Goal: Task Accomplishment & Management: Manage account settings

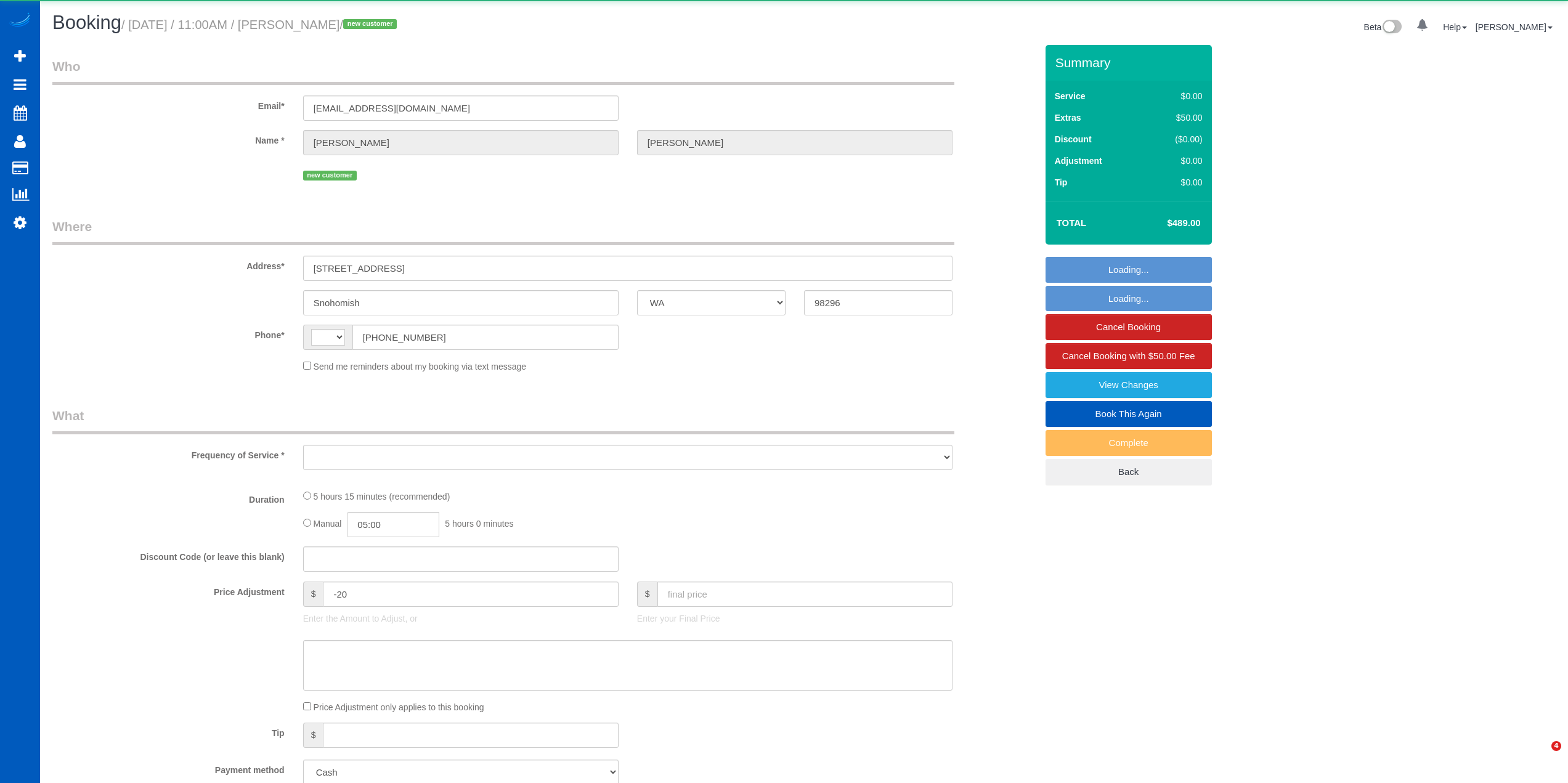
select select "WA"
select select "string:[GEOGRAPHIC_DATA]"
select select "object:1018"
select select "199"
select select "1501"
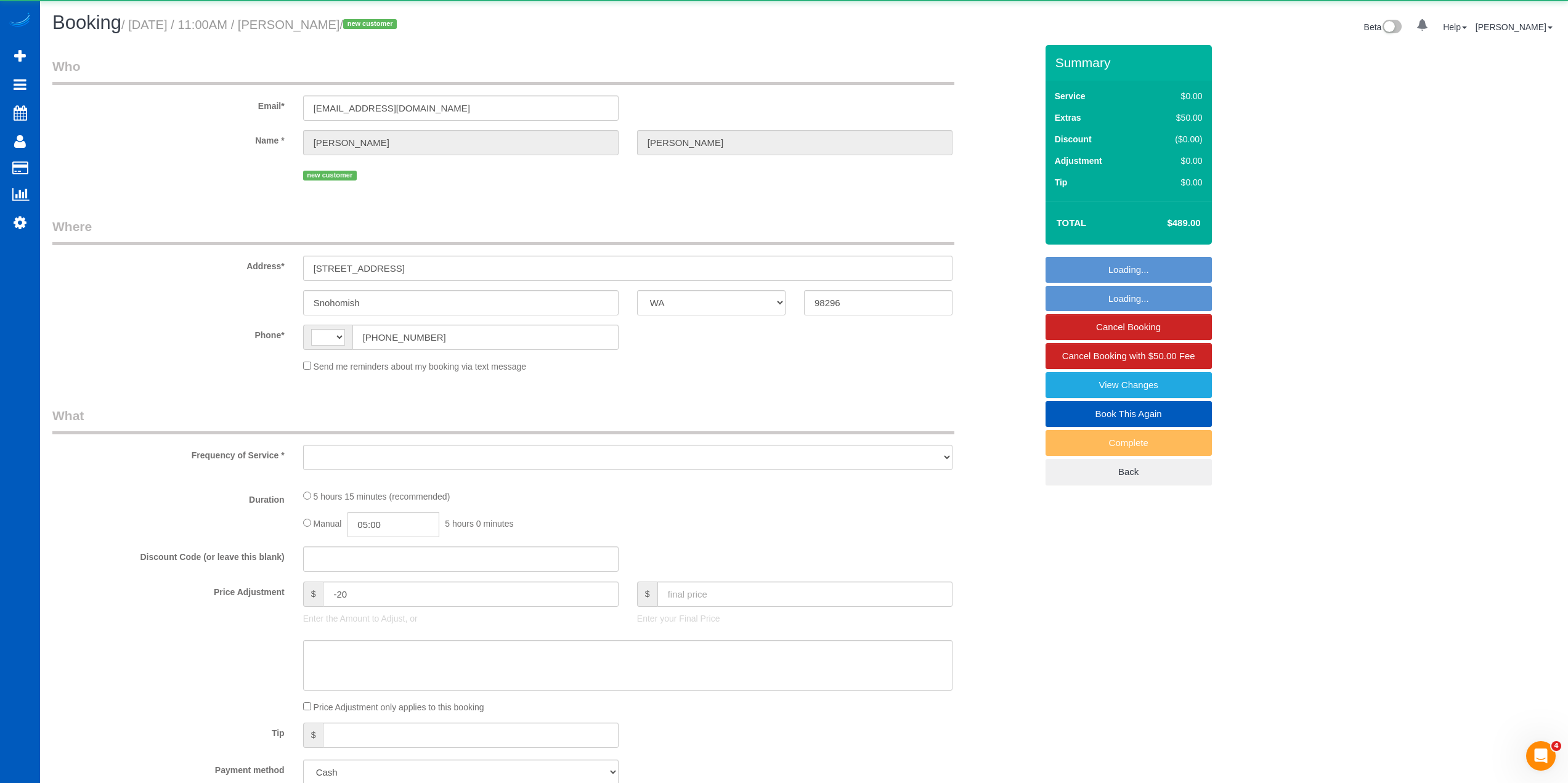
select select "3"
select select "2"
select select "spot1"
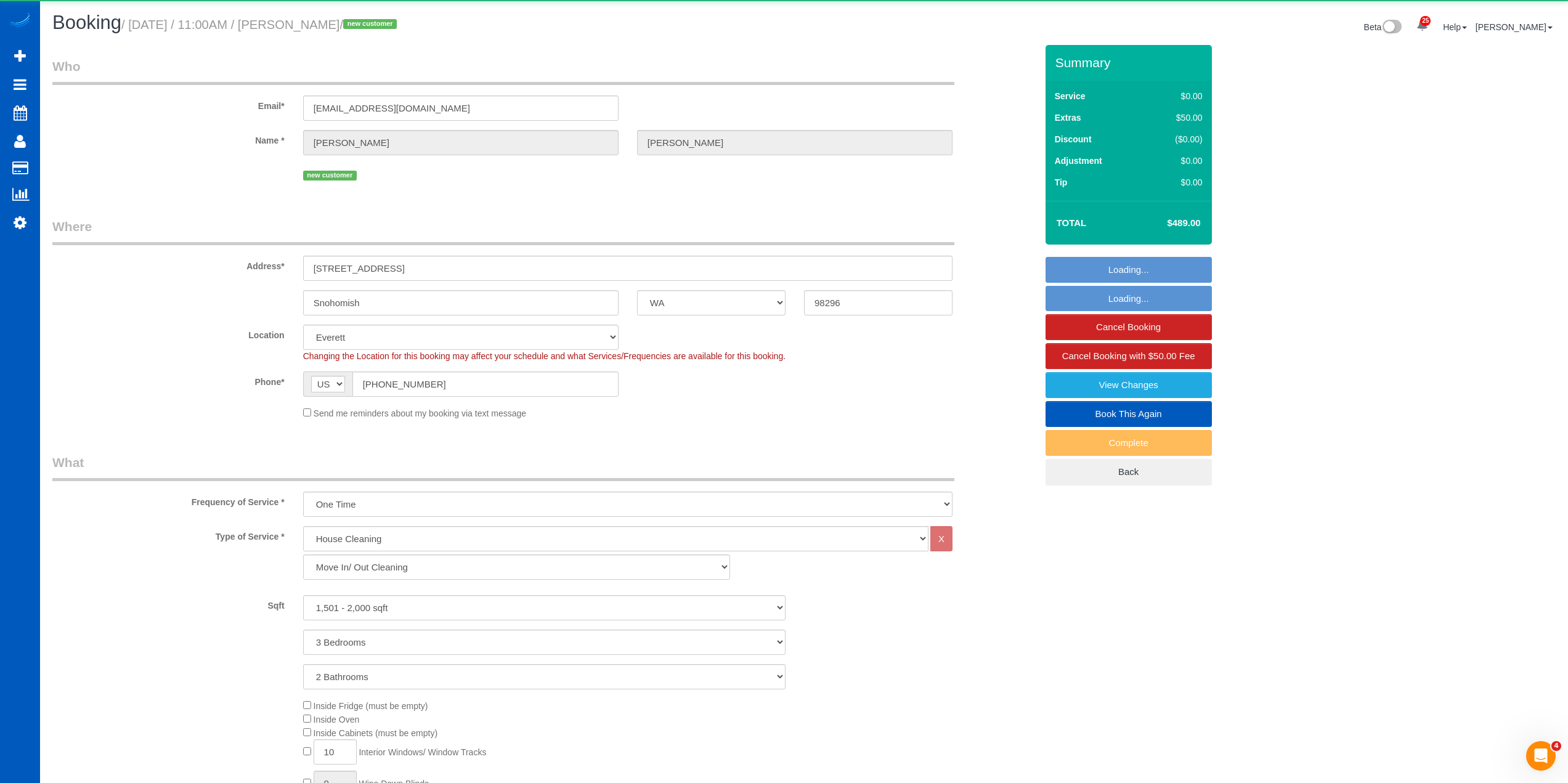
select select "1501"
select select "3"
select select "2"
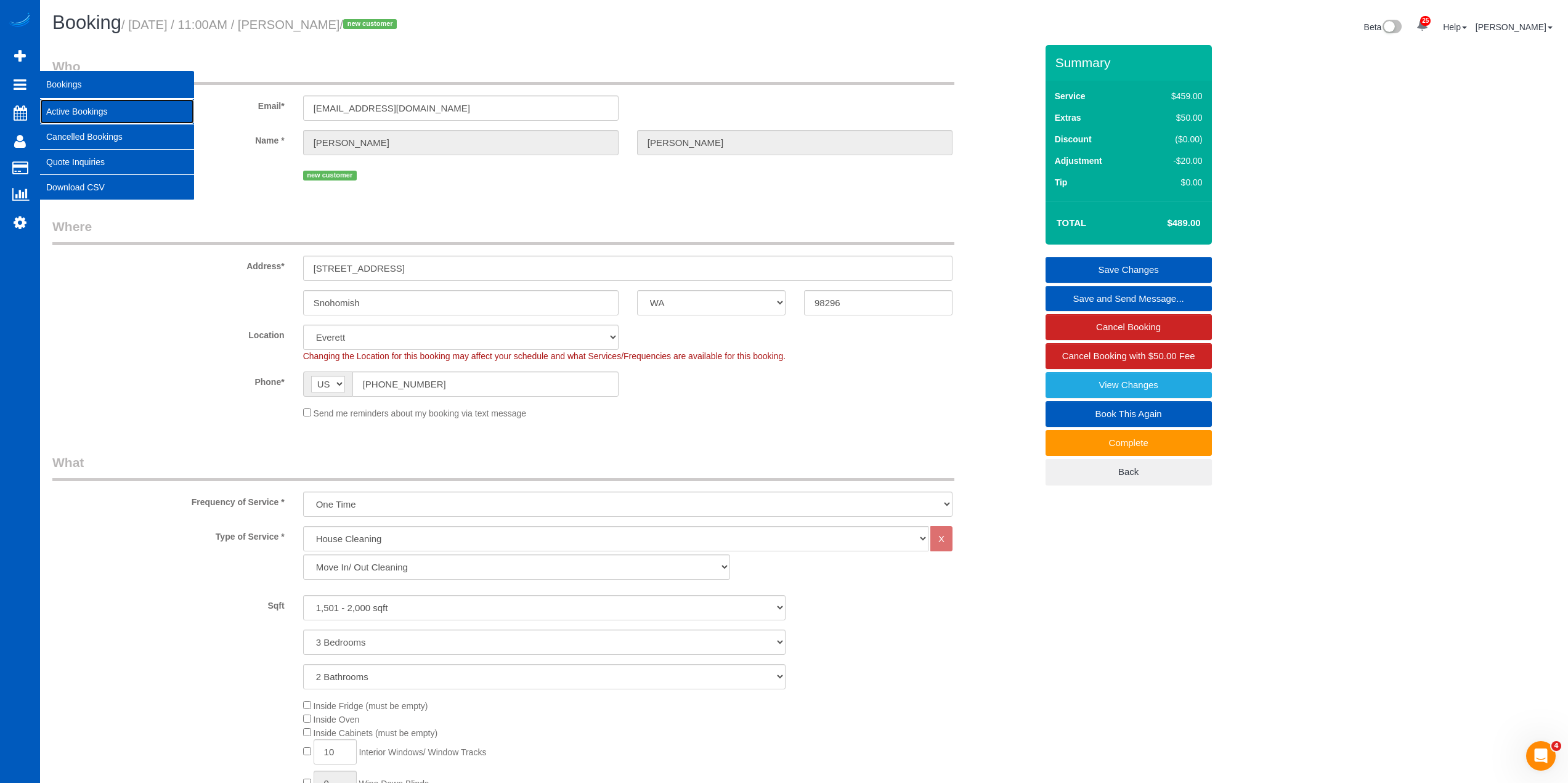
click at [76, 111] on link "Active Bookings" at bounding box center [116, 111] width 154 height 24
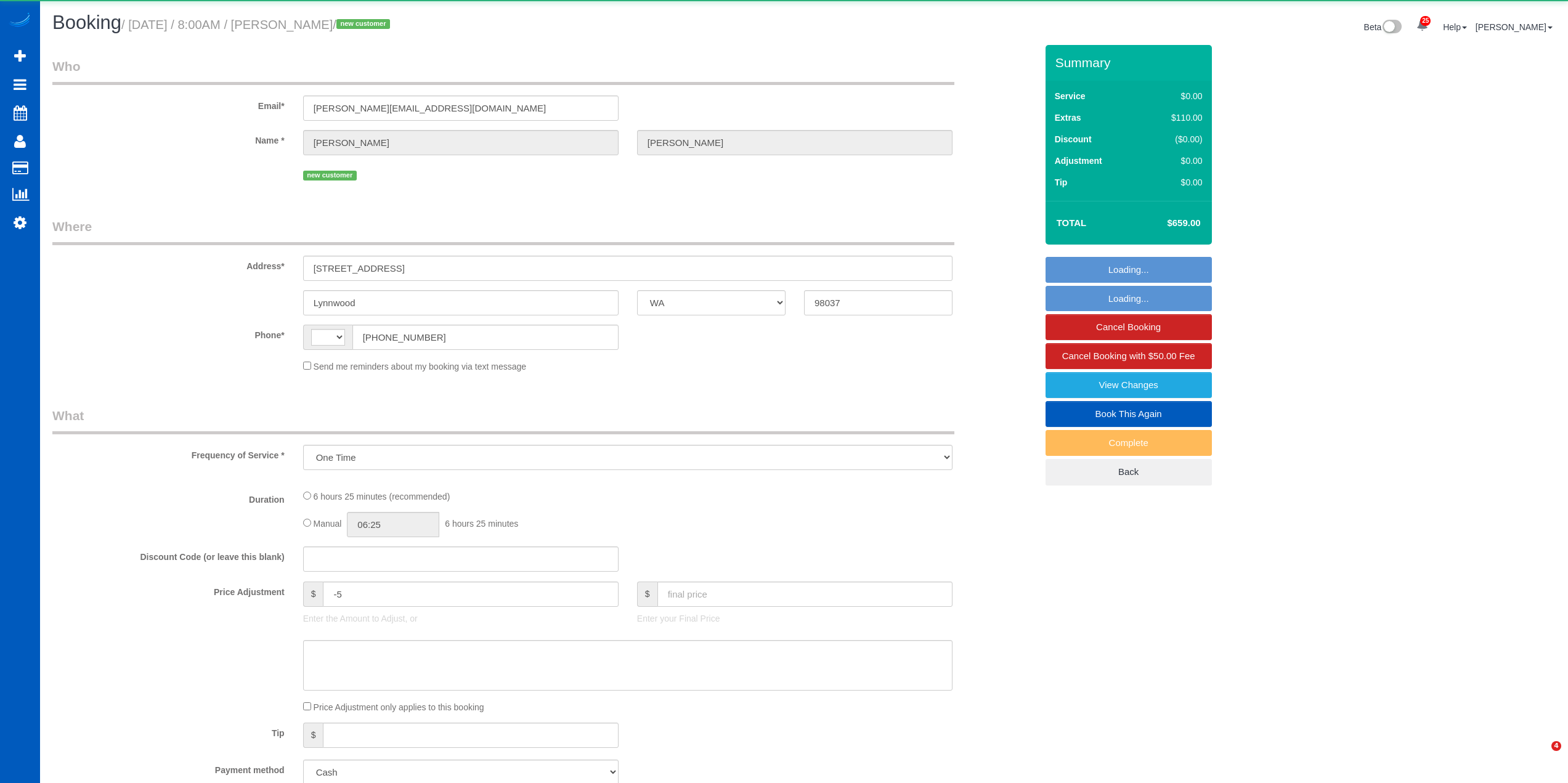
select select "WA"
select select "string:[GEOGRAPHIC_DATA]"
select select "199"
select select "2501"
select select "4"
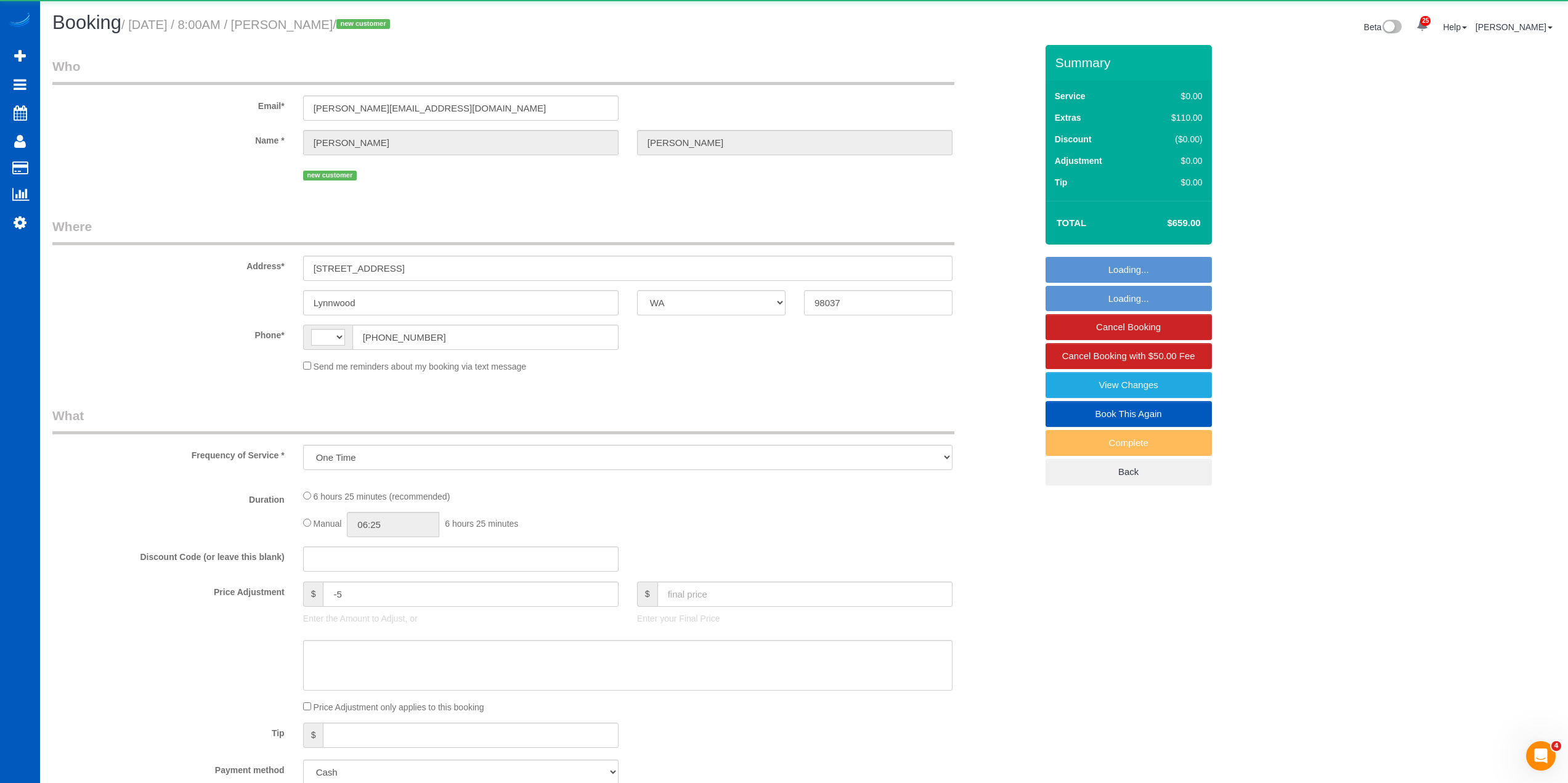
select select "3"
select select "spot1"
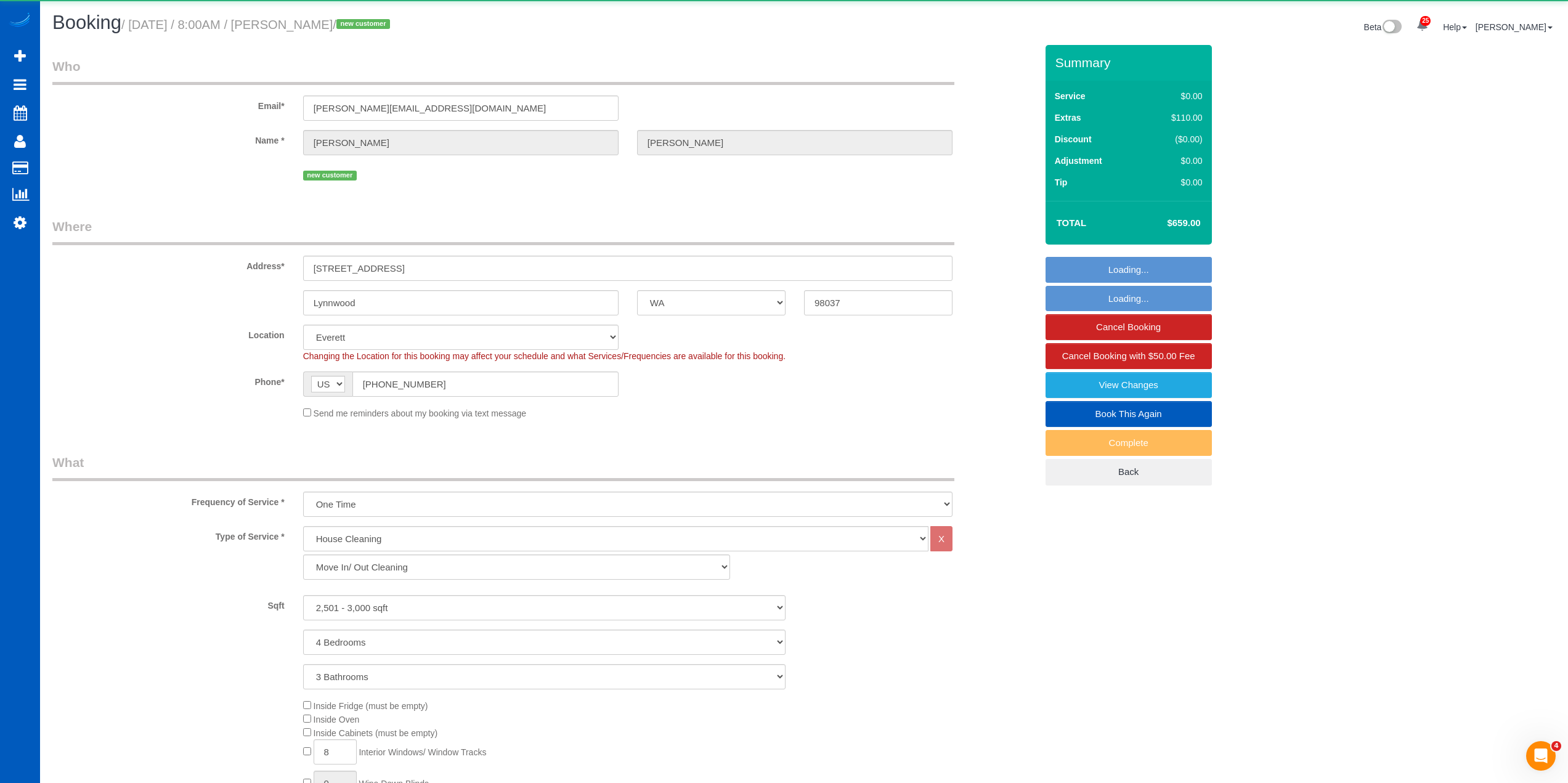
select select "object:1143"
select select "2501"
select select "4"
select select "3"
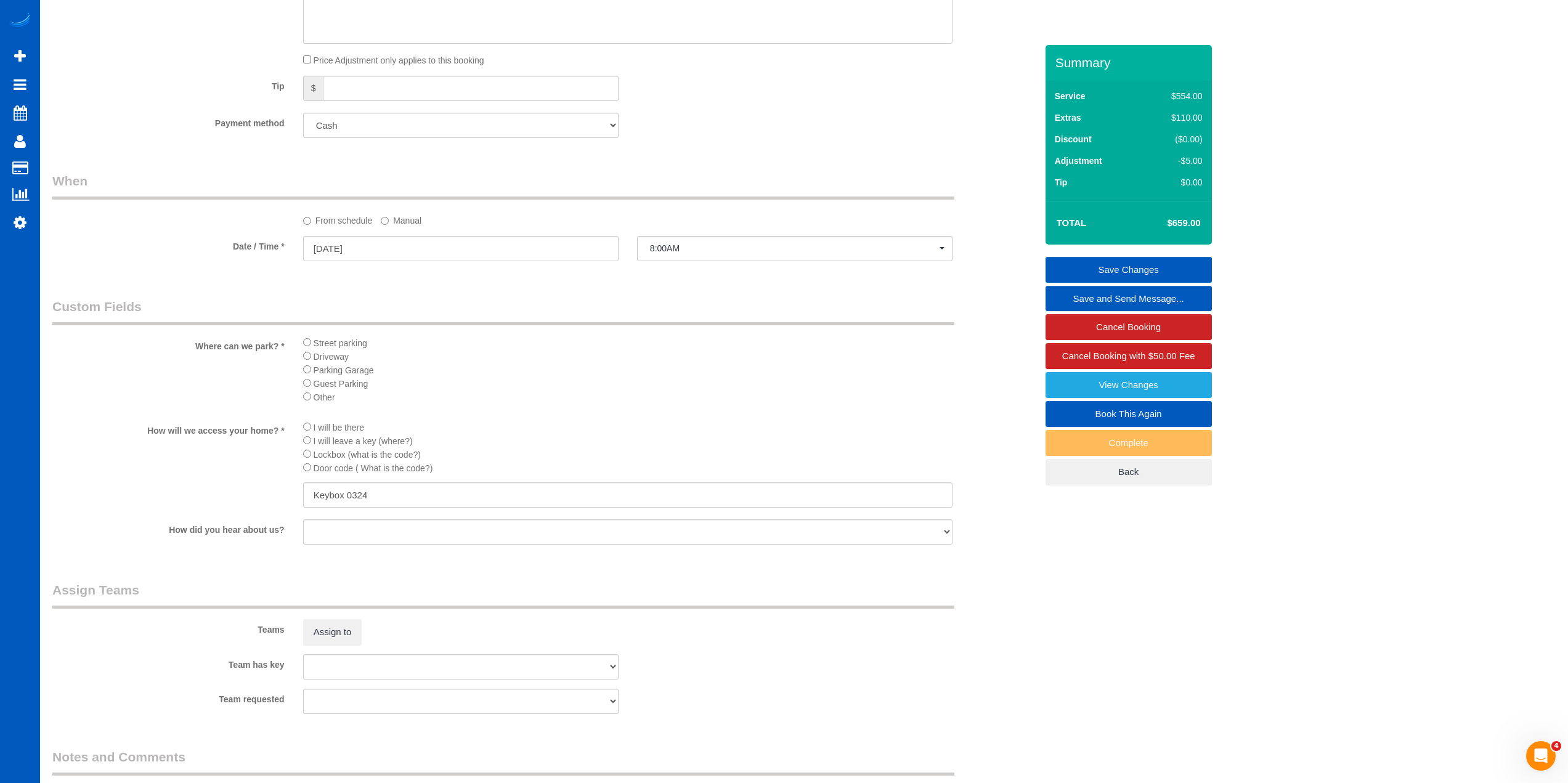
scroll to position [1344, 0]
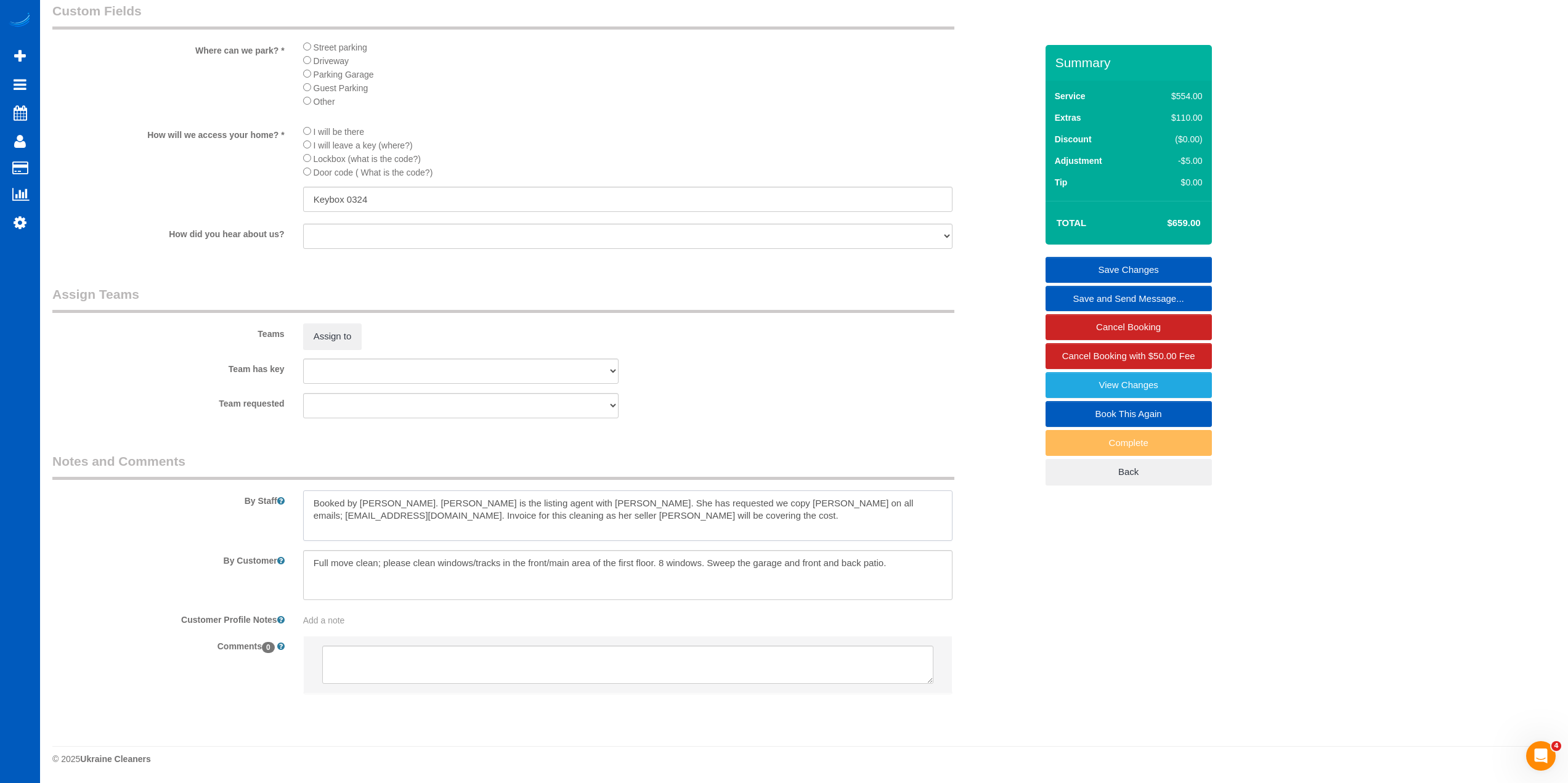
drag, startPoint x: 674, startPoint y: 498, endPoint x: 727, endPoint y: 494, distance: 53.2
click at [727, 494] on textarea at bounding box center [627, 515] width 649 height 51
click at [825, 407] on div "Team requested Alona Tarasiuk Alona Vikhliaieva Anastasiia Demchenko Anastasiia…" at bounding box center [545, 405] width 1002 height 25
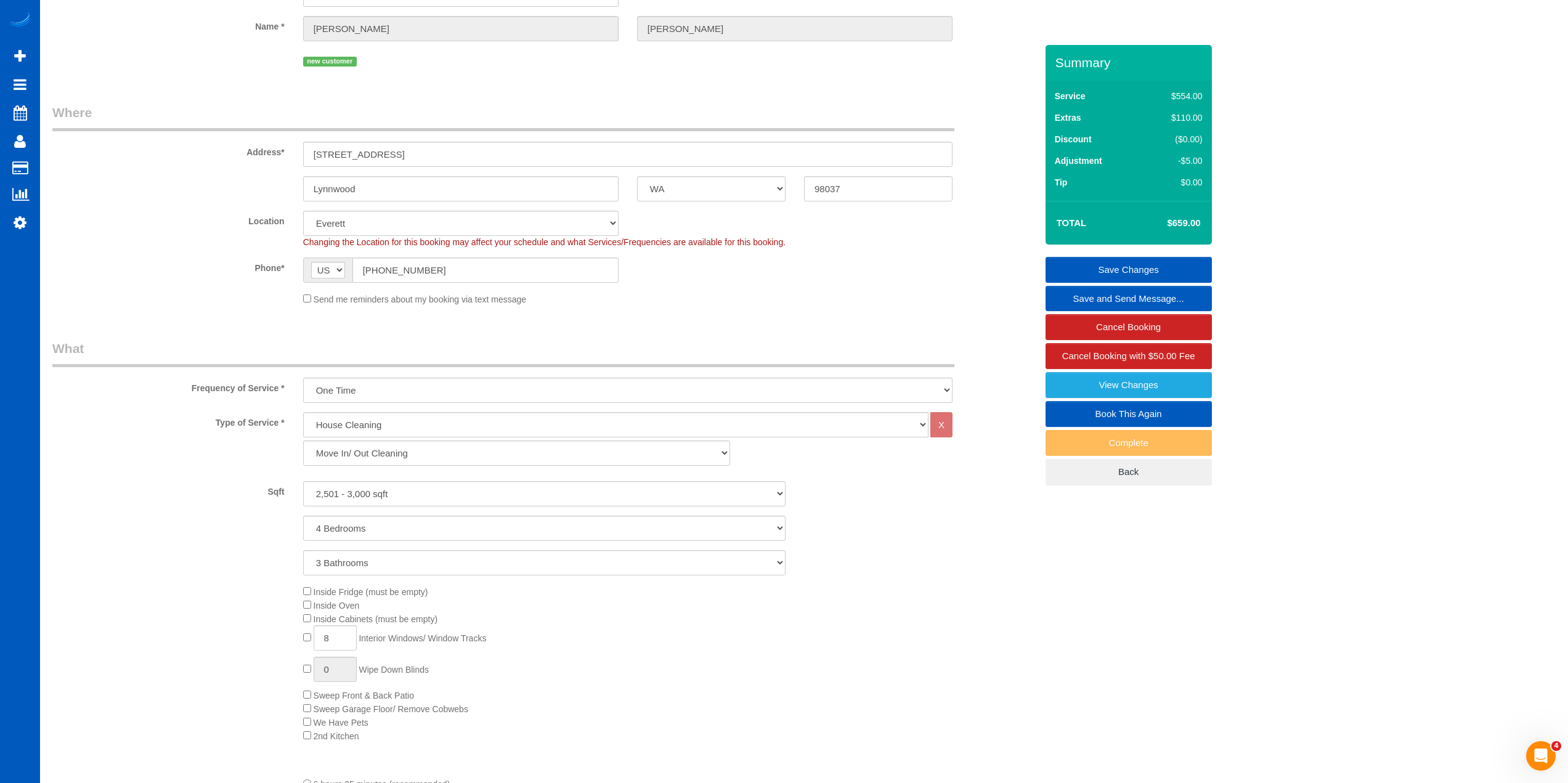
scroll to position [0, 0]
